Goal: Task Accomplishment & Management: Use online tool/utility

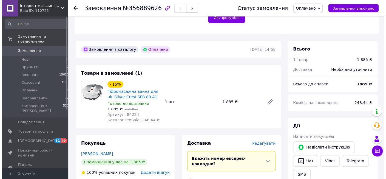
scroll to position [203, 0]
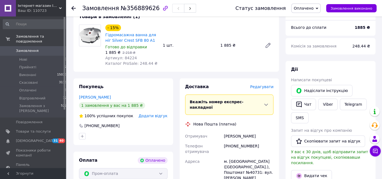
click at [269, 85] on span "Редагувати" at bounding box center [261, 87] width 23 height 4
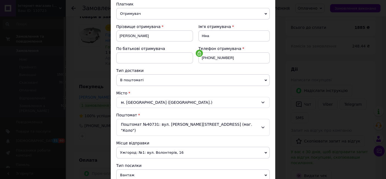
scroll to position [125, 0]
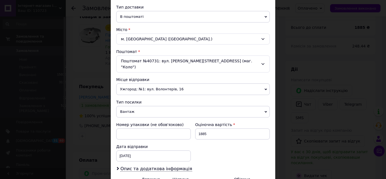
click at [134, 83] on span "Ужгород: №1: вул. Волонтерів, 16" at bounding box center [193, 89] width 154 height 12
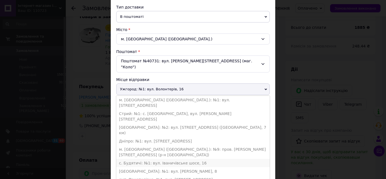
click at [133, 159] on li "с. Будятичі: №1: вул. Іваничівське шосе, 16" at bounding box center [193, 163] width 154 height 8
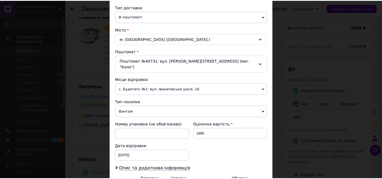
scroll to position [183, 0]
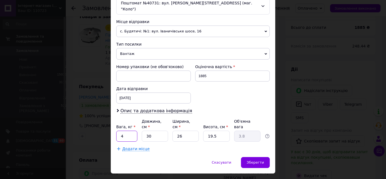
drag, startPoint x: 128, startPoint y: 123, endPoint x: 113, endPoint y: 122, distance: 14.8
click at [116, 131] on input "4" at bounding box center [126, 136] width 21 height 11
click at [185, 131] on input "26" at bounding box center [186, 136] width 26 height 11
click at [217, 131] on input "19.5" at bounding box center [216, 136] width 26 height 11
drag, startPoint x: 150, startPoint y: 124, endPoint x: 141, endPoint y: 123, distance: 9.4
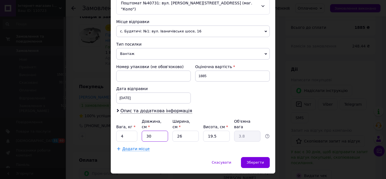
click at [142, 131] on input "30" at bounding box center [155, 136] width 26 height 11
type input "4"
type input "0.51"
type input "40"
type input "5.07"
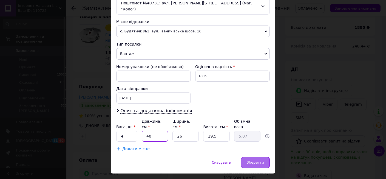
type input "40"
click at [250, 160] on span "Зберегти" at bounding box center [255, 162] width 17 height 4
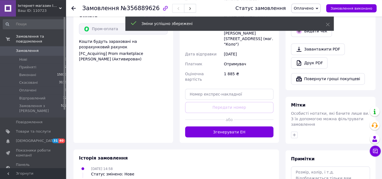
scroll to position [348, 0]
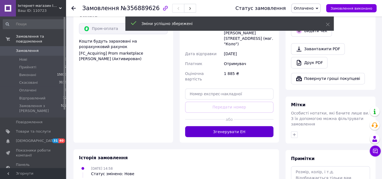
click at [226, 126] on button "Згенерувати ЕН" at bounding box center [229, 131] width 89 height 11
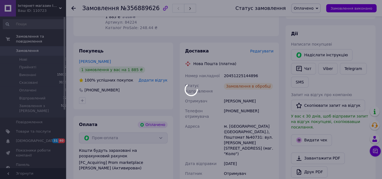
scroll to position [232, 0]
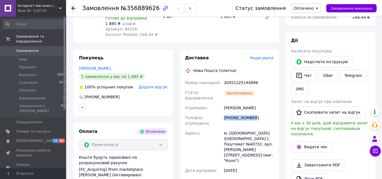
drag, startPoint x: 255, startPoint y: 103, endPoint x: 223, endPoint y: 104, distance: 32.4
click at [223, 113] on div "[PHONE_NUMBER]" at bounding box center [249, 120] width 52 height 15
copy div "[PHONE_NUMBER]"
drag, startPoint x: 249, startPoint y: 91, endPoint x: 220, endPoint y: 94, distance: 28.8
click at [220, 94] on div "Номер накладної 20451225144896 Статус відправлення Заплановано Отримувач [PERSO…" at bounding box center [229, 147] width 91 height 138
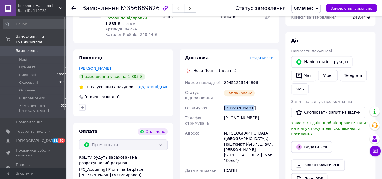
copy div "Отримувач [PERSON_NAME]"
drag, startPoint x: 258, startPoint y: 123, endPoint x: 248, endPoint y: 124, distance: 9.7
click at [248, 128] on div "м. [GEOGRAPHIC_DATA] ([GEOGRAPHIC_DATA].), Поштомат №40731: вул. [PERSON_NAME][…" at bounding box center [249, 146] width 52 height 37
copy div "40731"
drag, startPoint x: 258, startPoint y: 75, endPoint x: 224, endPoint y: 76, distance: 33.5
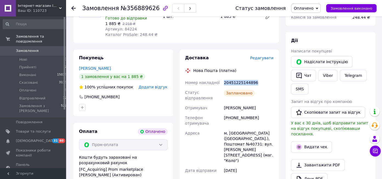
click at [224, 78] on div "20451225144896" at bounding box center [249, 83] width 52 height 10
copy div "20451225144896"
click at [75, 7] on icon at bounding box center [73, 8] width 4 height 4
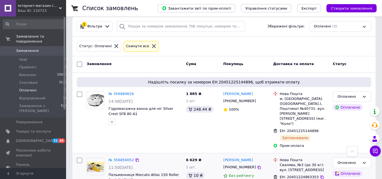
scroll to position [39, 0]
click at [33, 56] on li "Нові 0" at bounding box center [35, 60] width 70 height 8
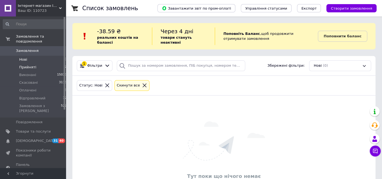
click at [26, 65] on span "Прийняті" at bounding box center [27, 67] width 17 height 5
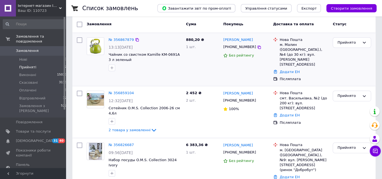
scroll to position [116, 0]
